Goal: Register for event/course

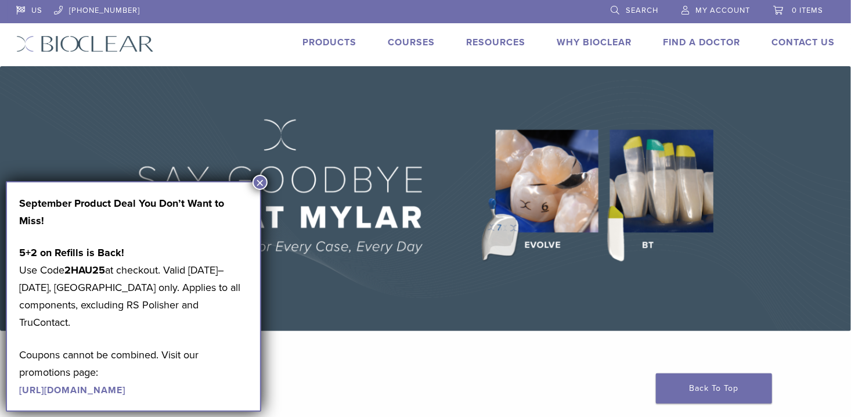
click at [408, 40] on link "Courses" at bounding box center [411, 43] width 47 height 12
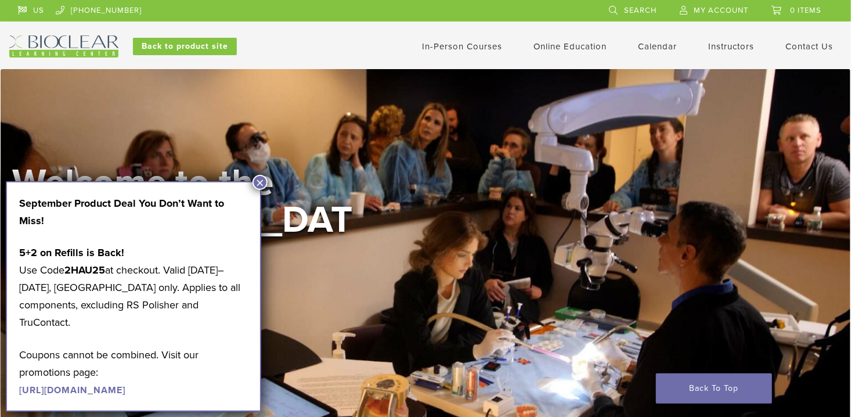
click at [261, 181] on button "×" at bounding box center [259, 182] width 15 height 15
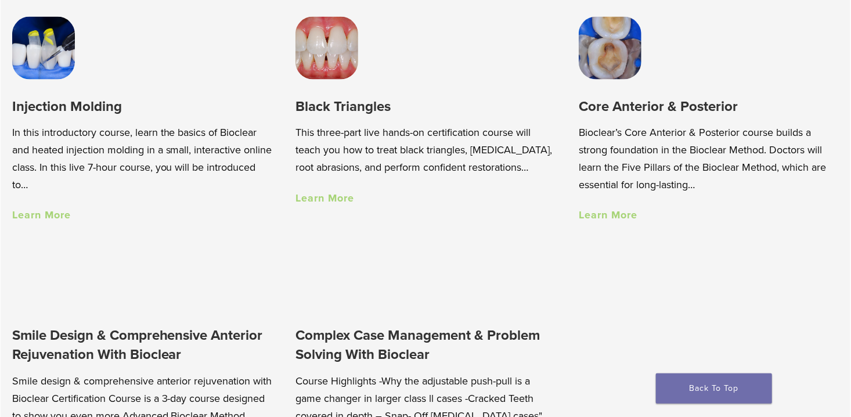
scroll to position [857, 0]
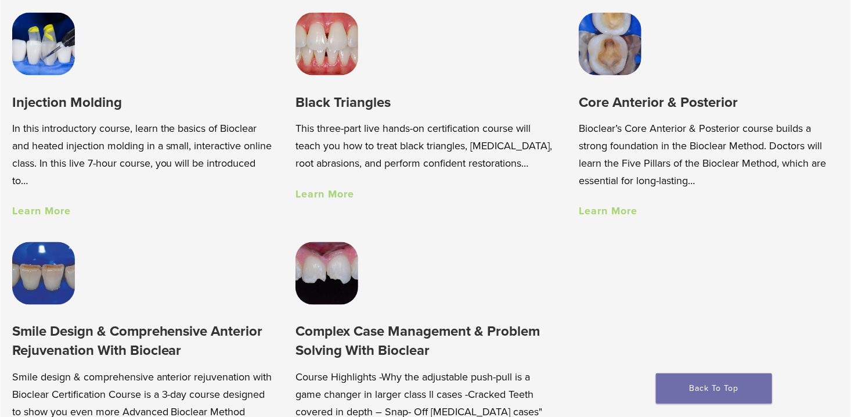
click at [624, 214] on link "Learn More" at bounding box center [608, 211] width 59 height 13
